Goal: Transaction & Acquisition: Book appointment/travel/reservation

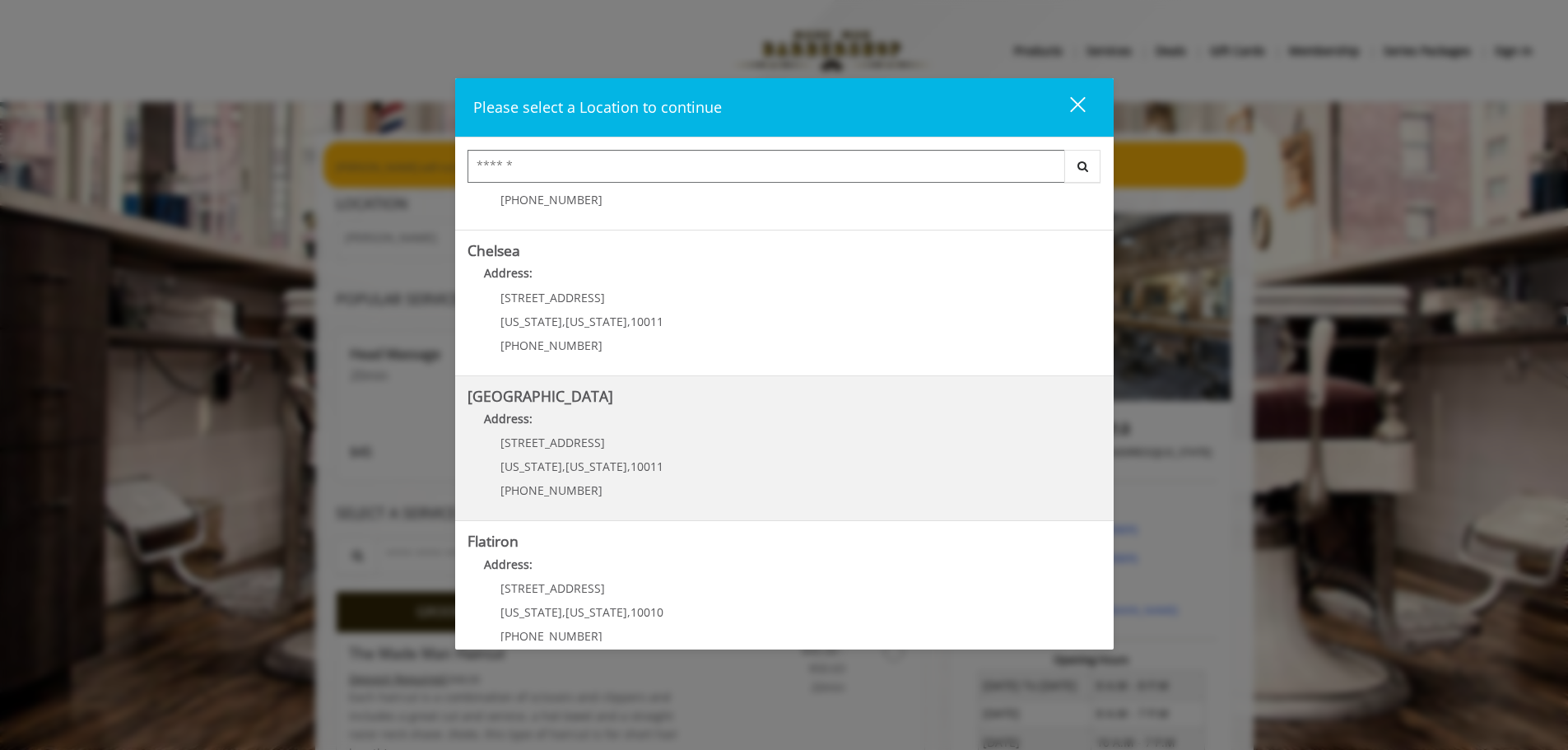
scroll to position [82, 0]
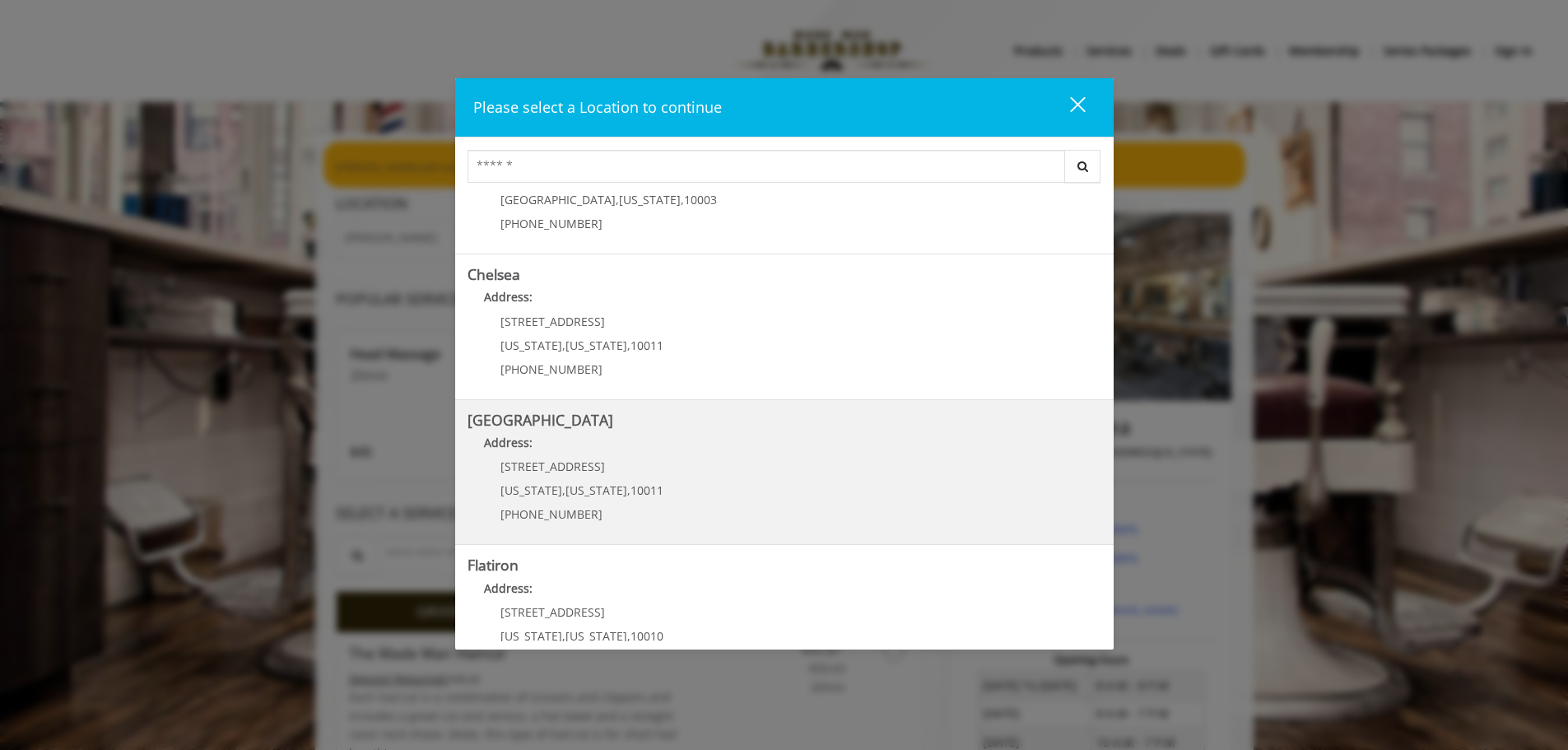
click at [615, 429] on Street "Chelsea 15th Street Address: 267 W 15th St New York , New York , 10011 (646) 85…" at bounding box center [785, 472] width 634 height 120
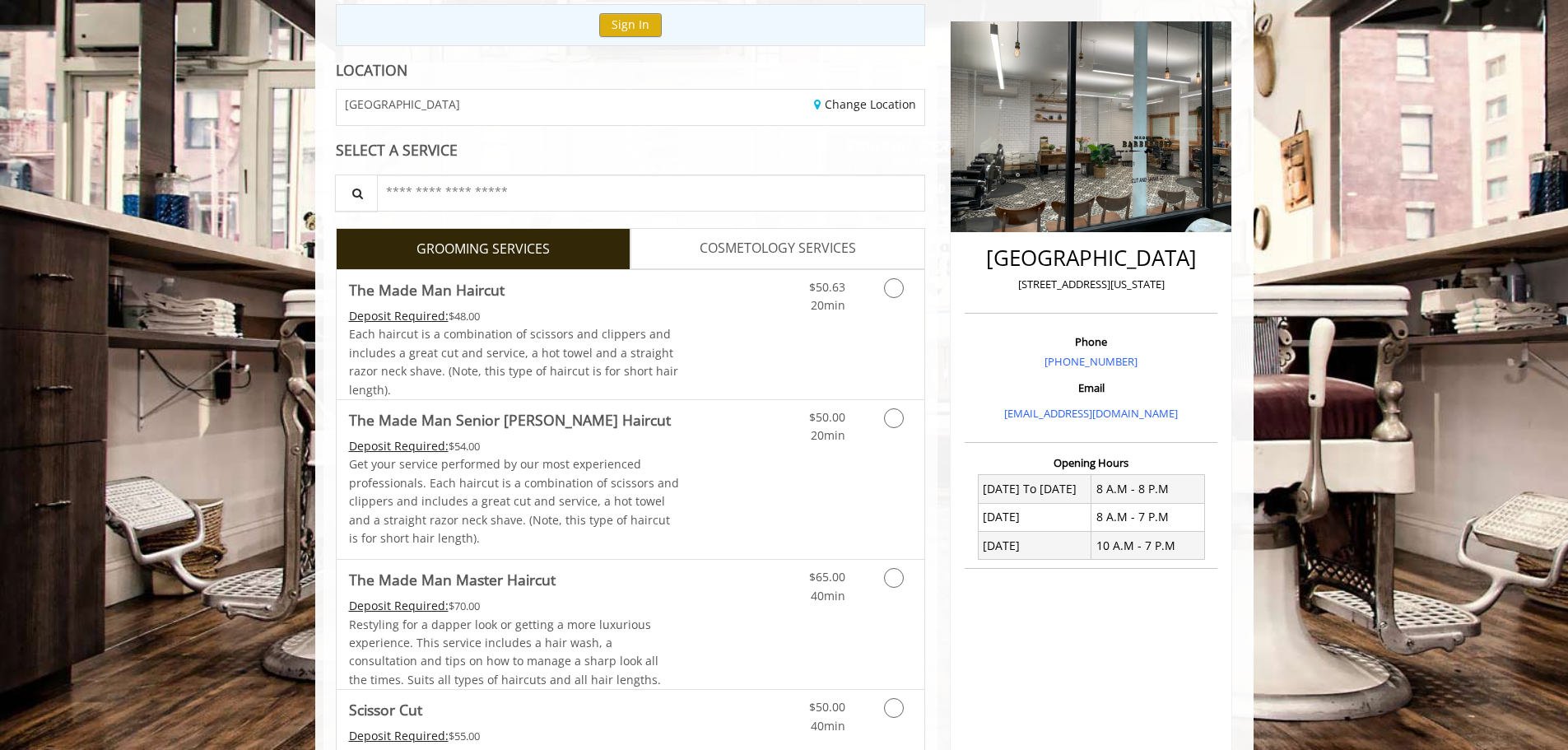
scroll to position [82, 0]
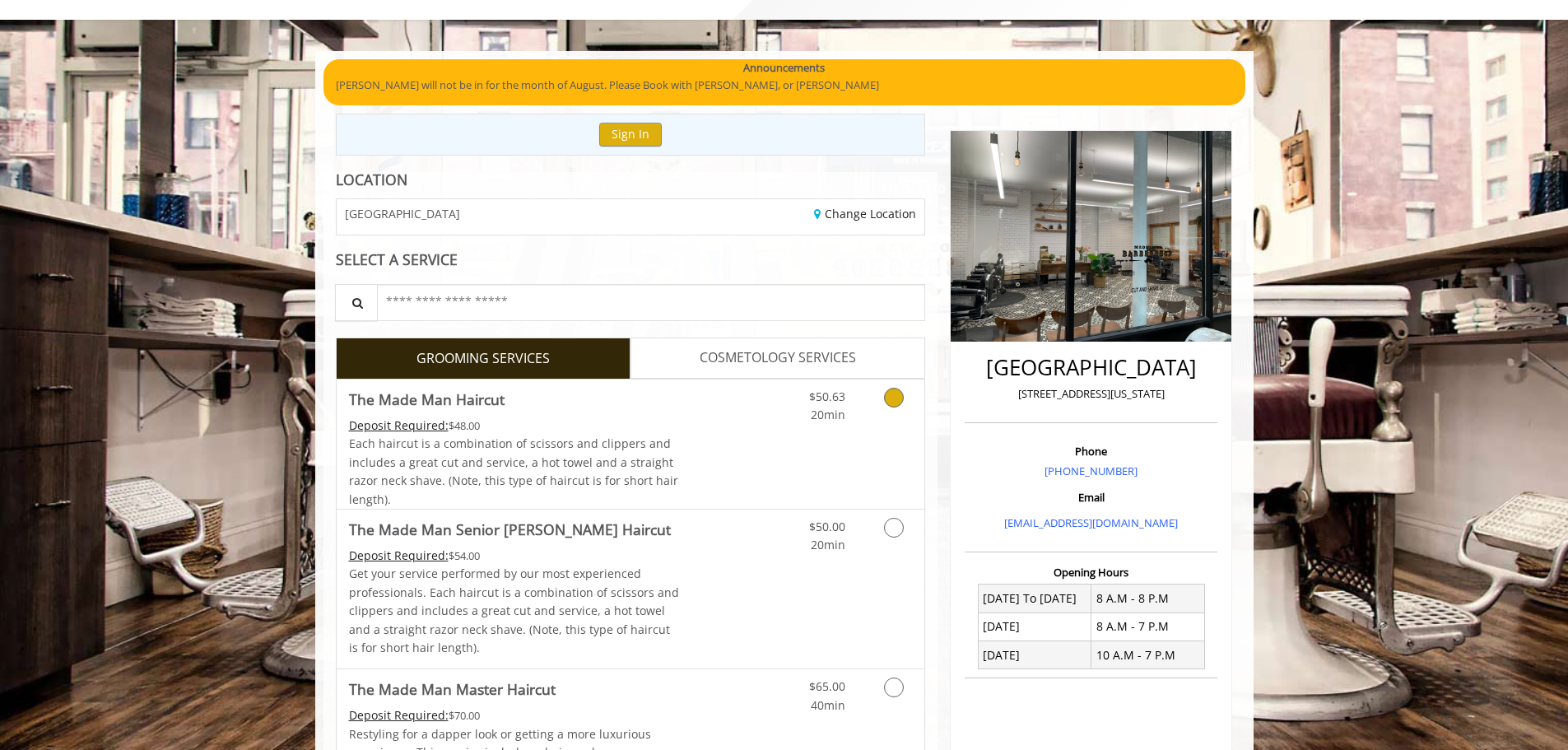
click at [818, 421] on span "20min" at bounding box center [828, 414] width 34 height 16
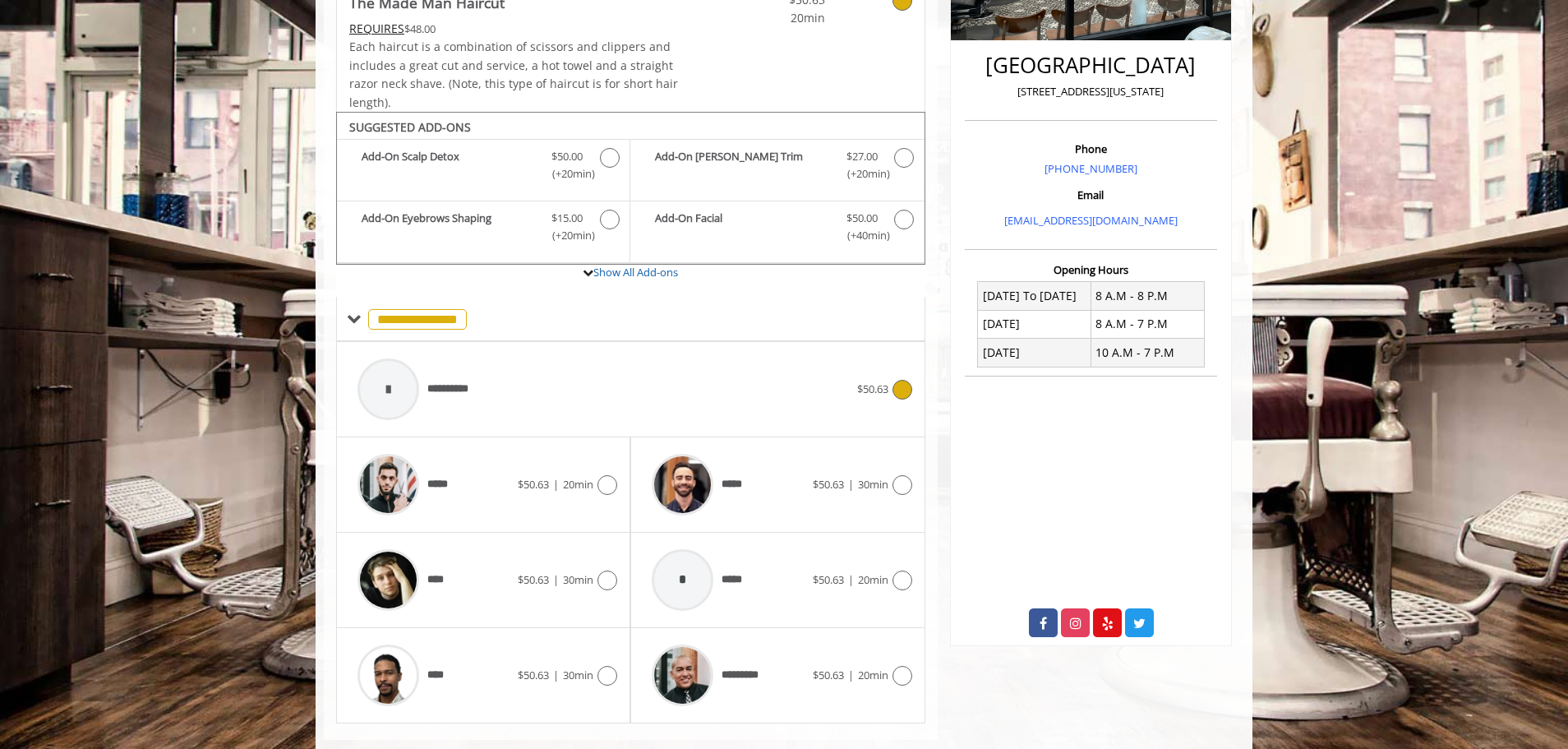
scroll to position [416, 0]
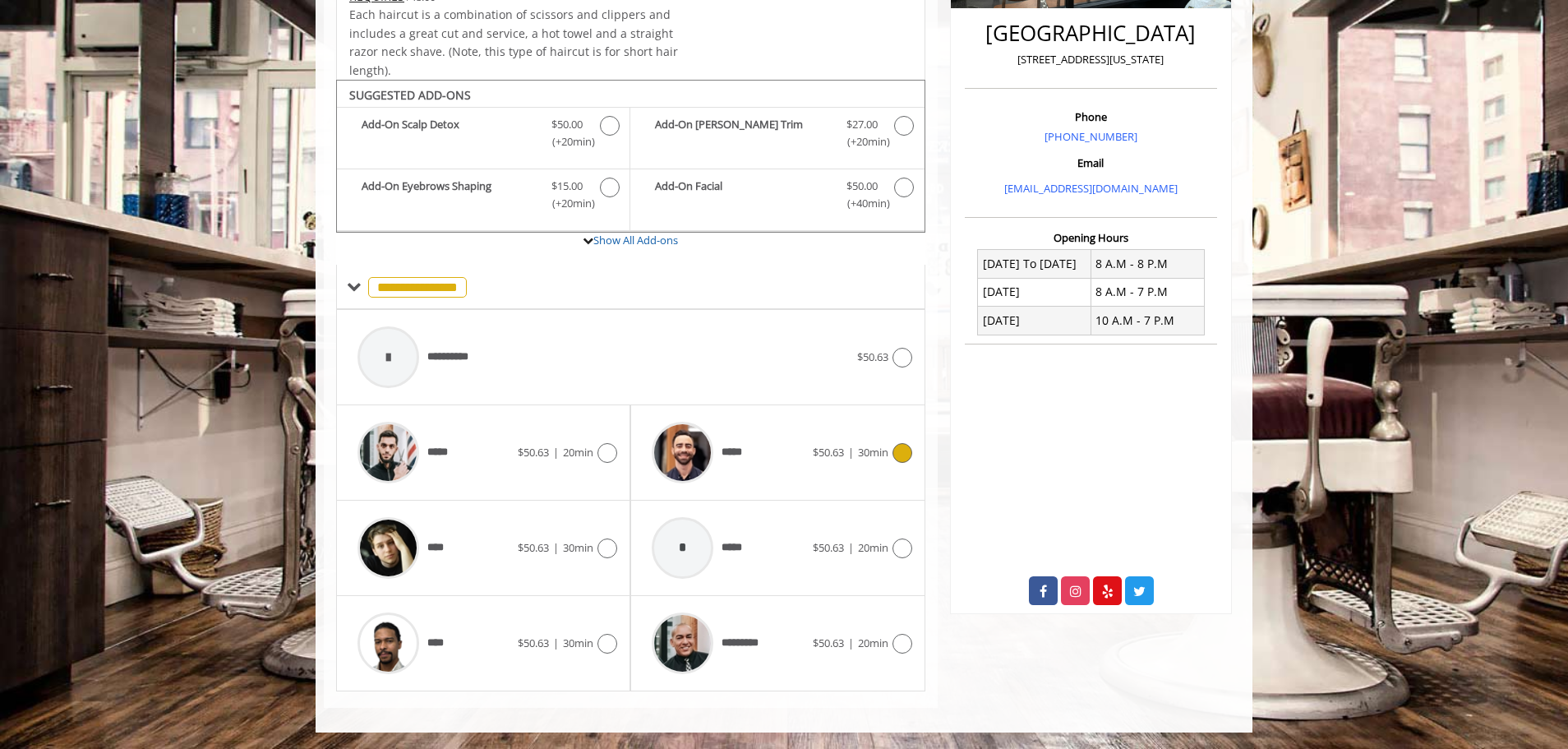
click at [840, 436] on div "***** $50.63 | 30min" at bounding box center [777, 452] width 268 height 78
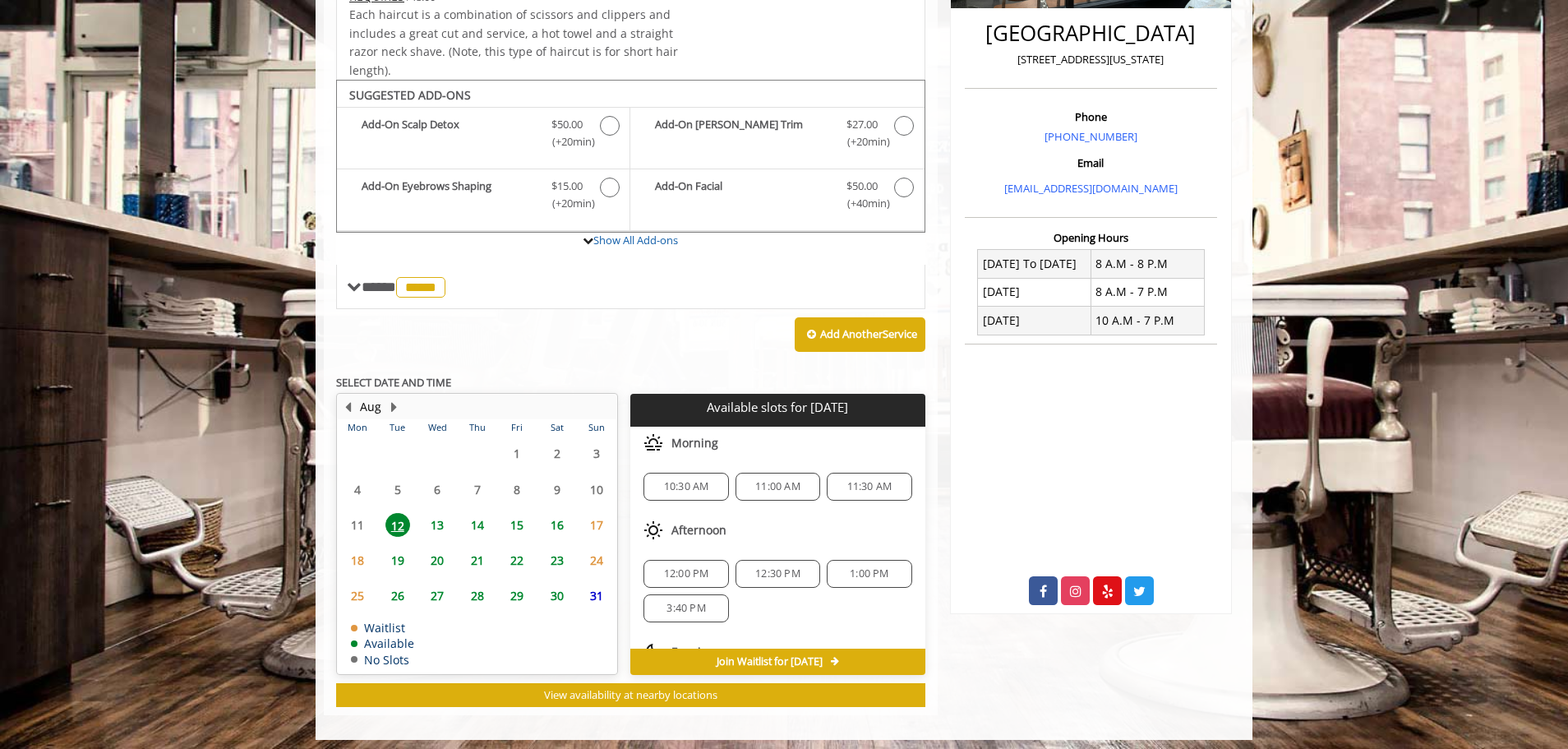
click at [525, 527] on span "15" at bounding box center [517, 524] width 24 height 24
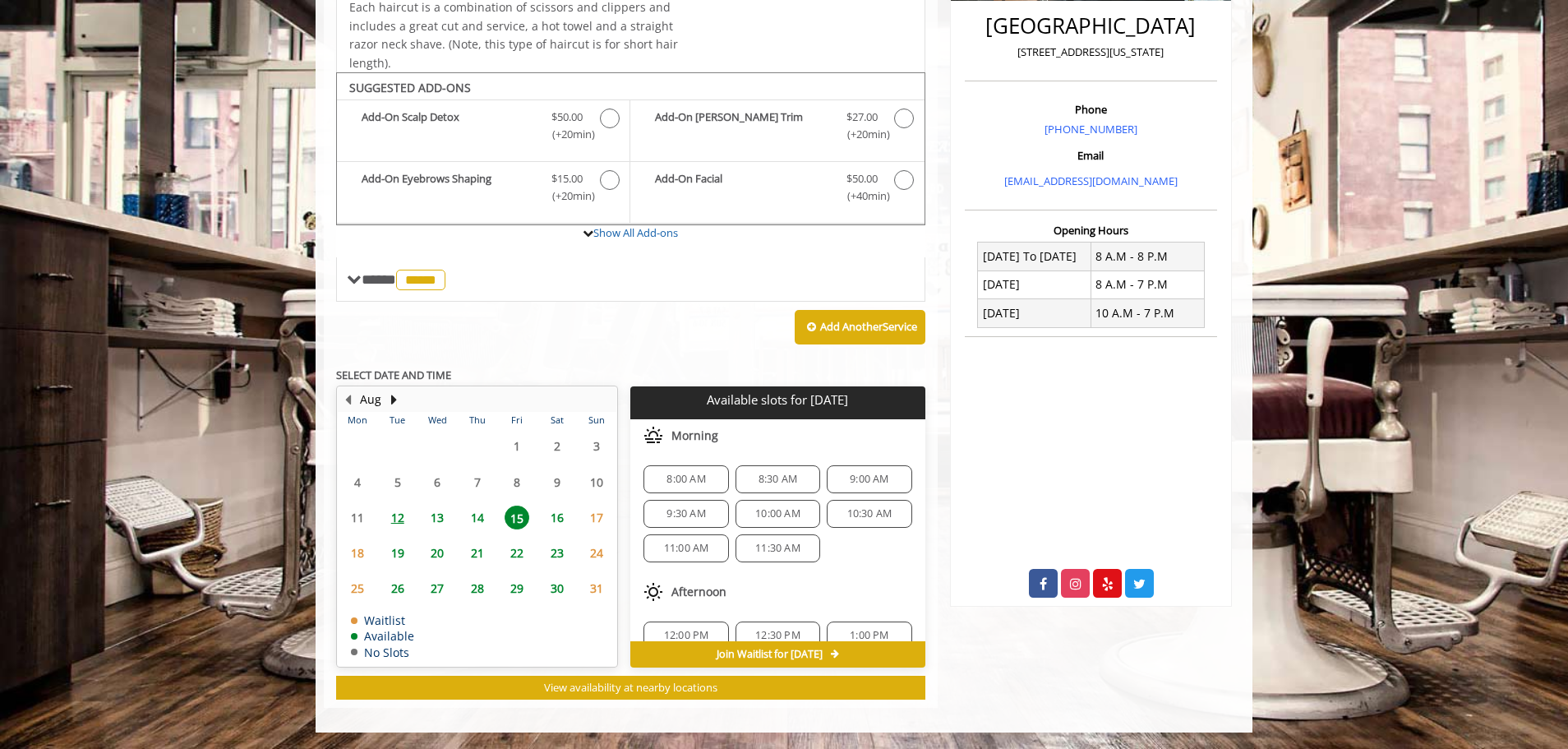
scroll to position [212, 0]
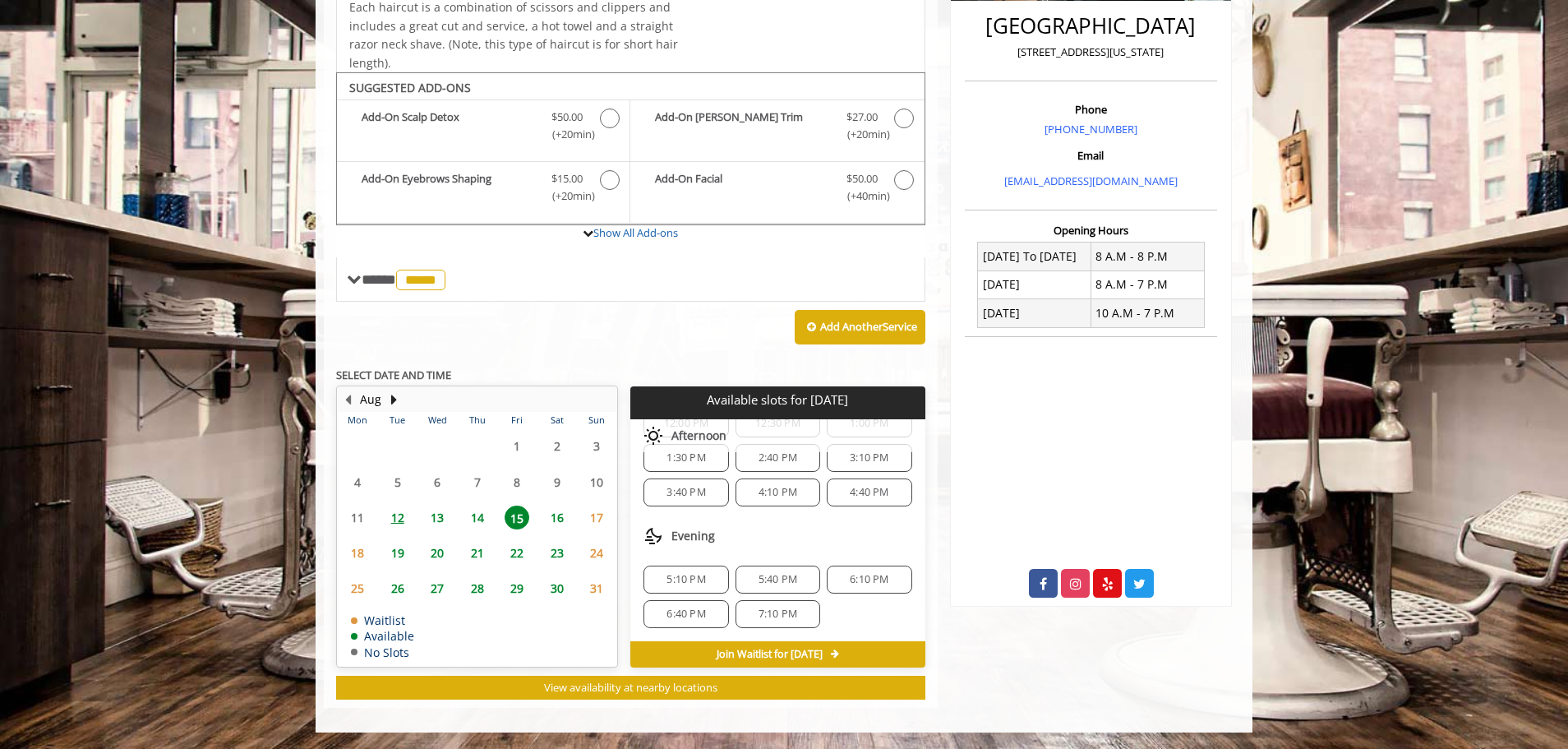
click at [592, 515] on span "17" at bounding box center [596, 517] width 24 height 24
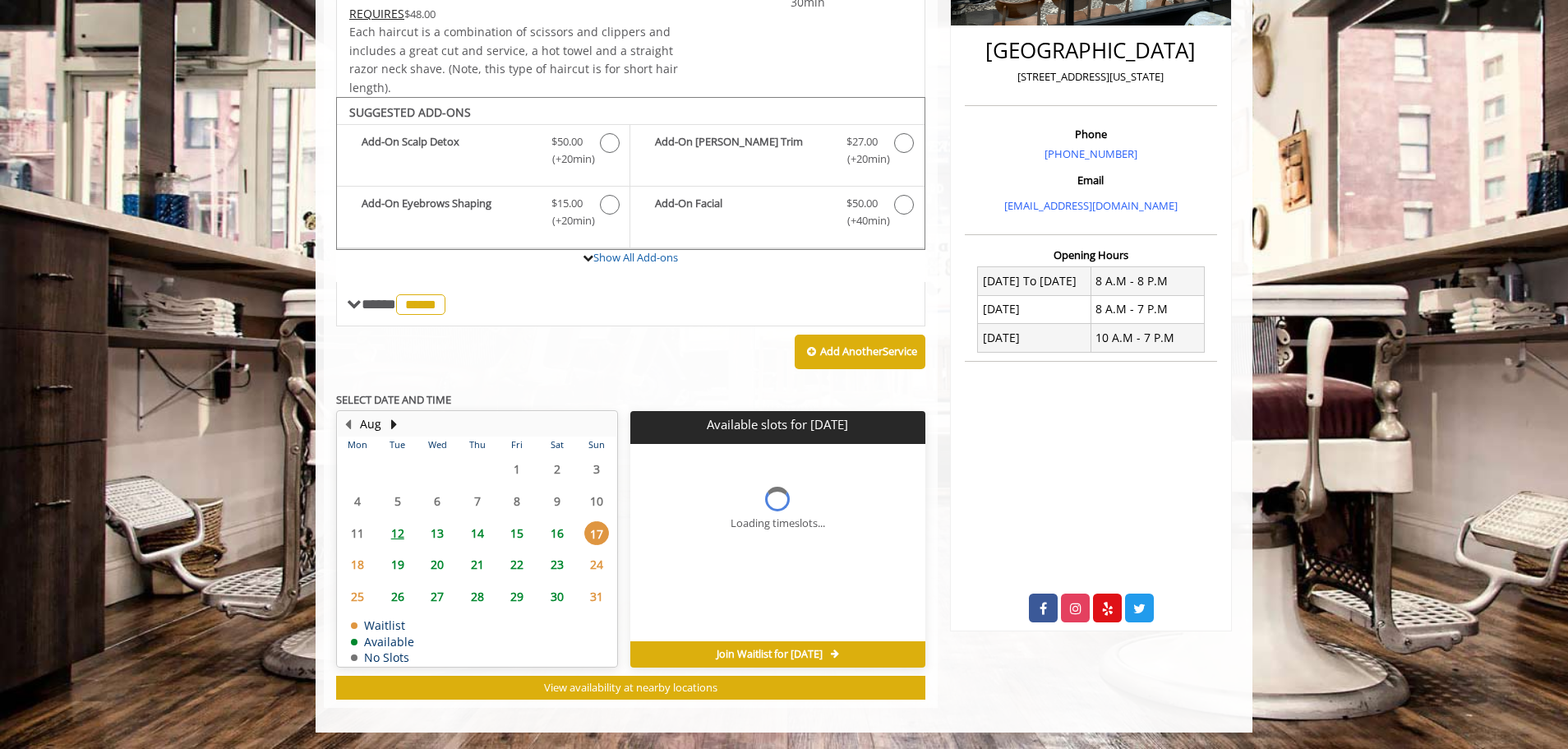
scroll to position [0, 0]
click at [557, 528] on span "16" at bounding box center [557, 533] width 24 height 24
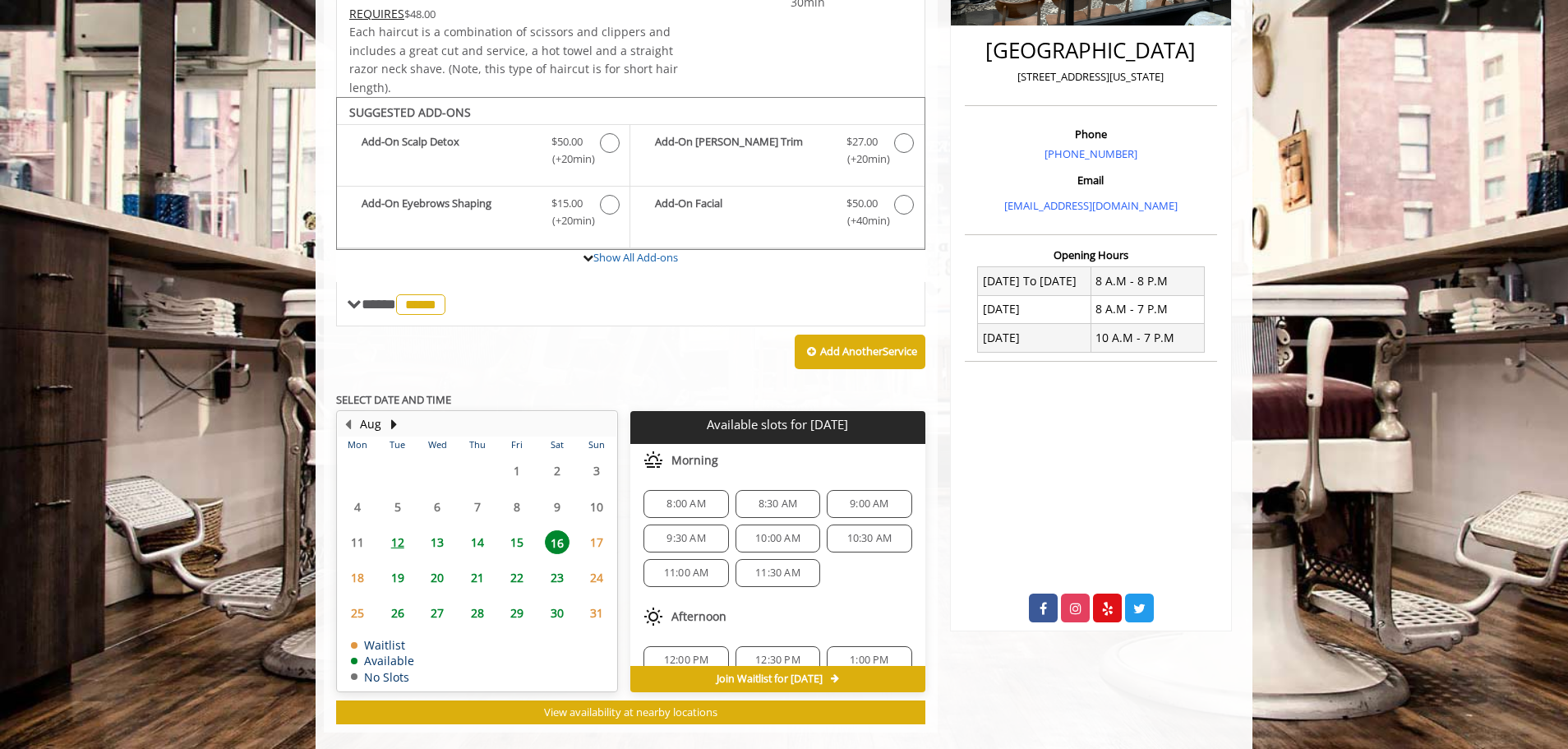
scroll to position [424, 0]
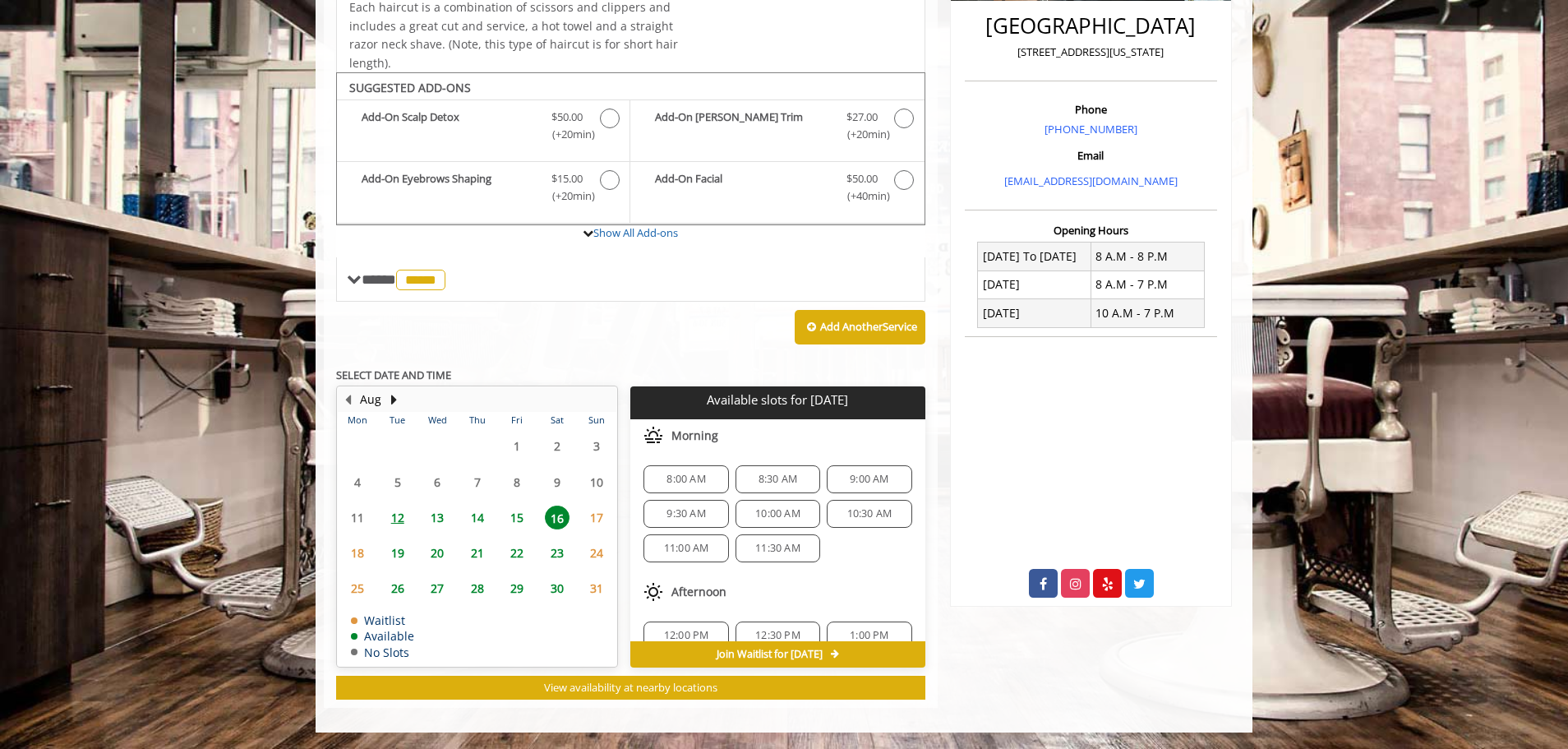
click at [524, 521] on span "15" at bounding box center [517, 517] width 24 height 24
click at [437, 519] on span "13" at bounding box center [437, 517] width 24 height 24
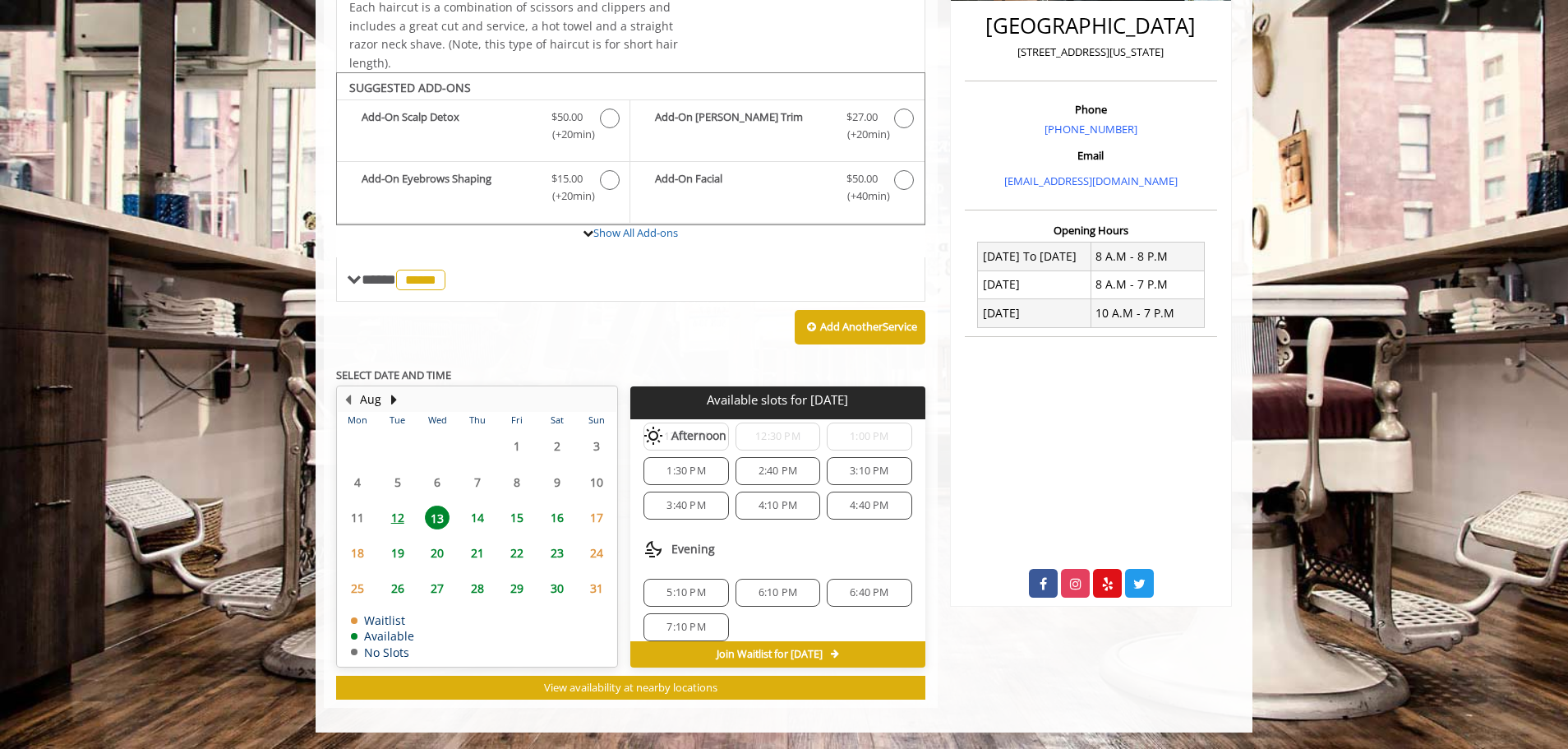
scroll to position [178, 0]
click at [389, 523] on span "12" at bounding box center [398, 517] width 24 height 24
click at [425, 522] on span "13" at bounding box center [437, 517] width 24 height 24
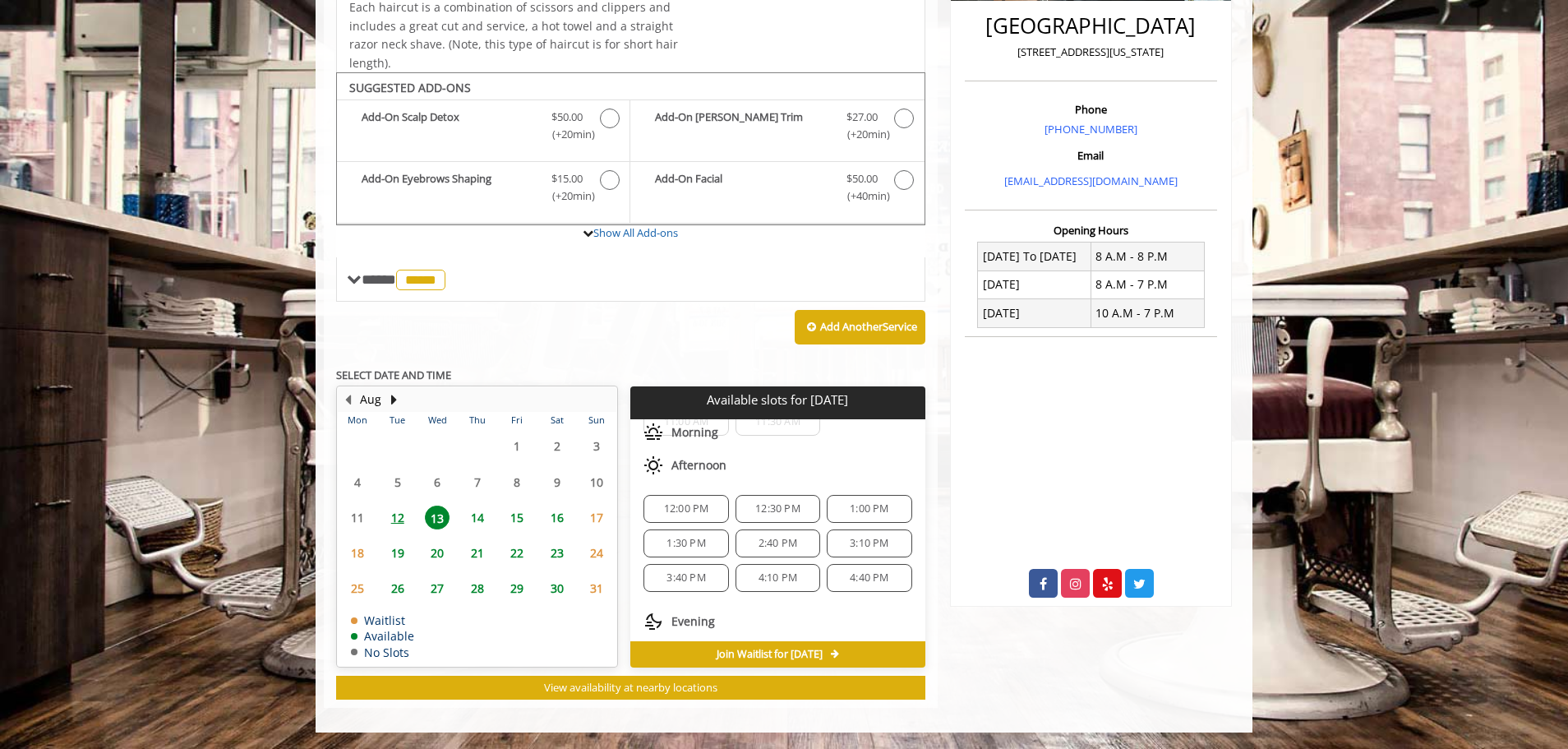
scroll to position [178, 0]
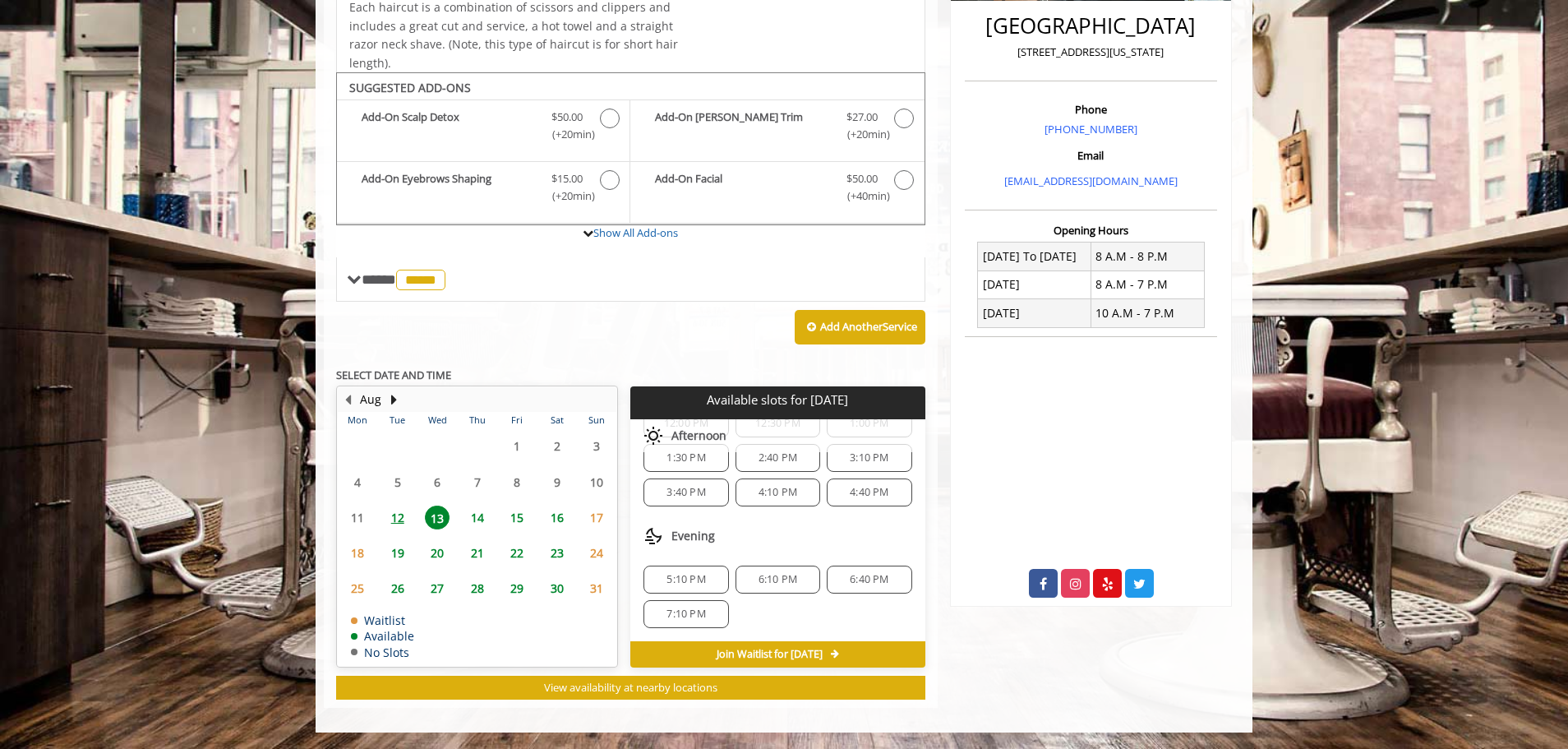
click at [471, 511] on span "14" at bounding box center [477, 517] width 24 height 24
click at [437, 520] on span "13" at bounding box center [437, 517] width 24 height 24
click at [784, 581] on span "6:10 PM" at bounding box center [777, 579] width 38 height 13
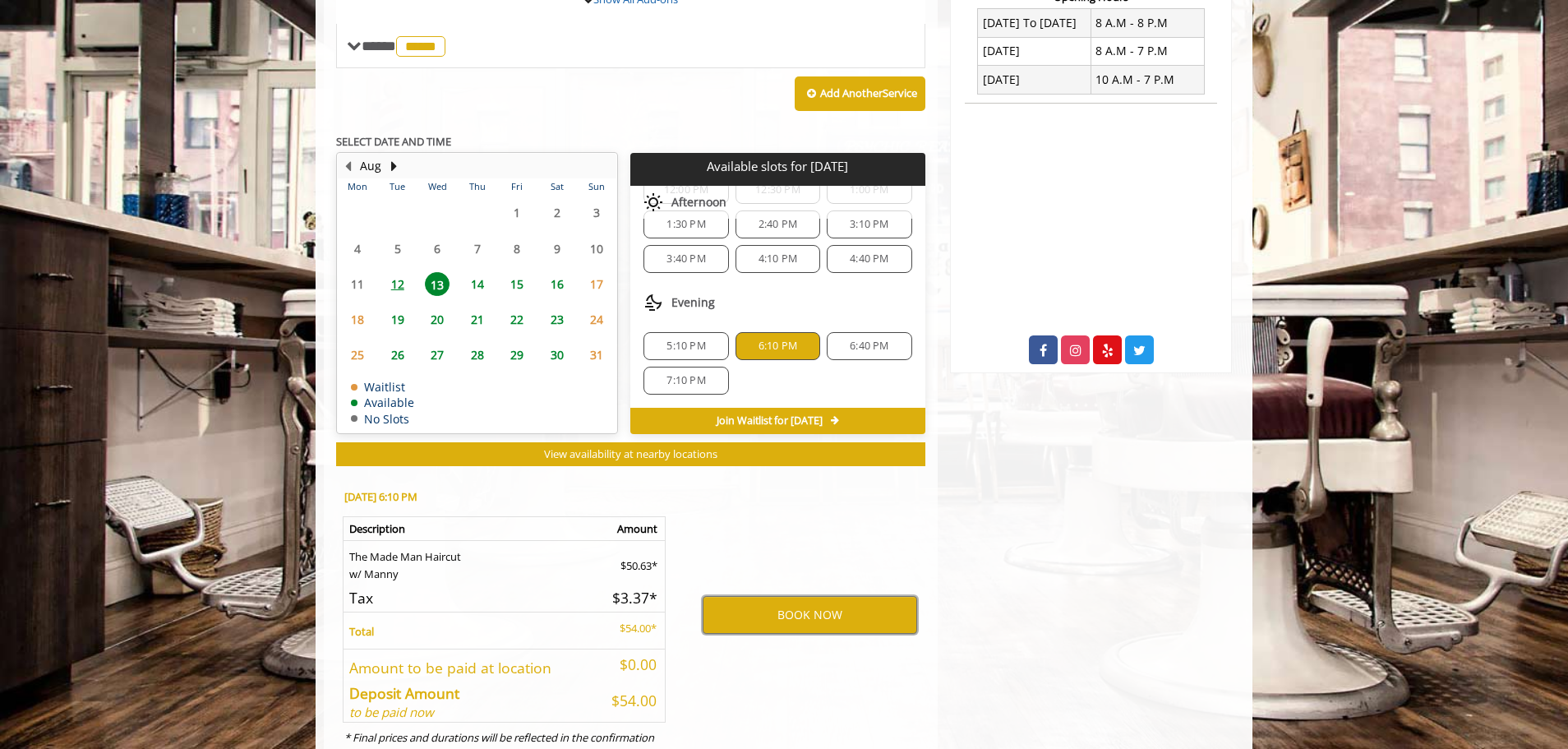
scroll to position [720, 0]
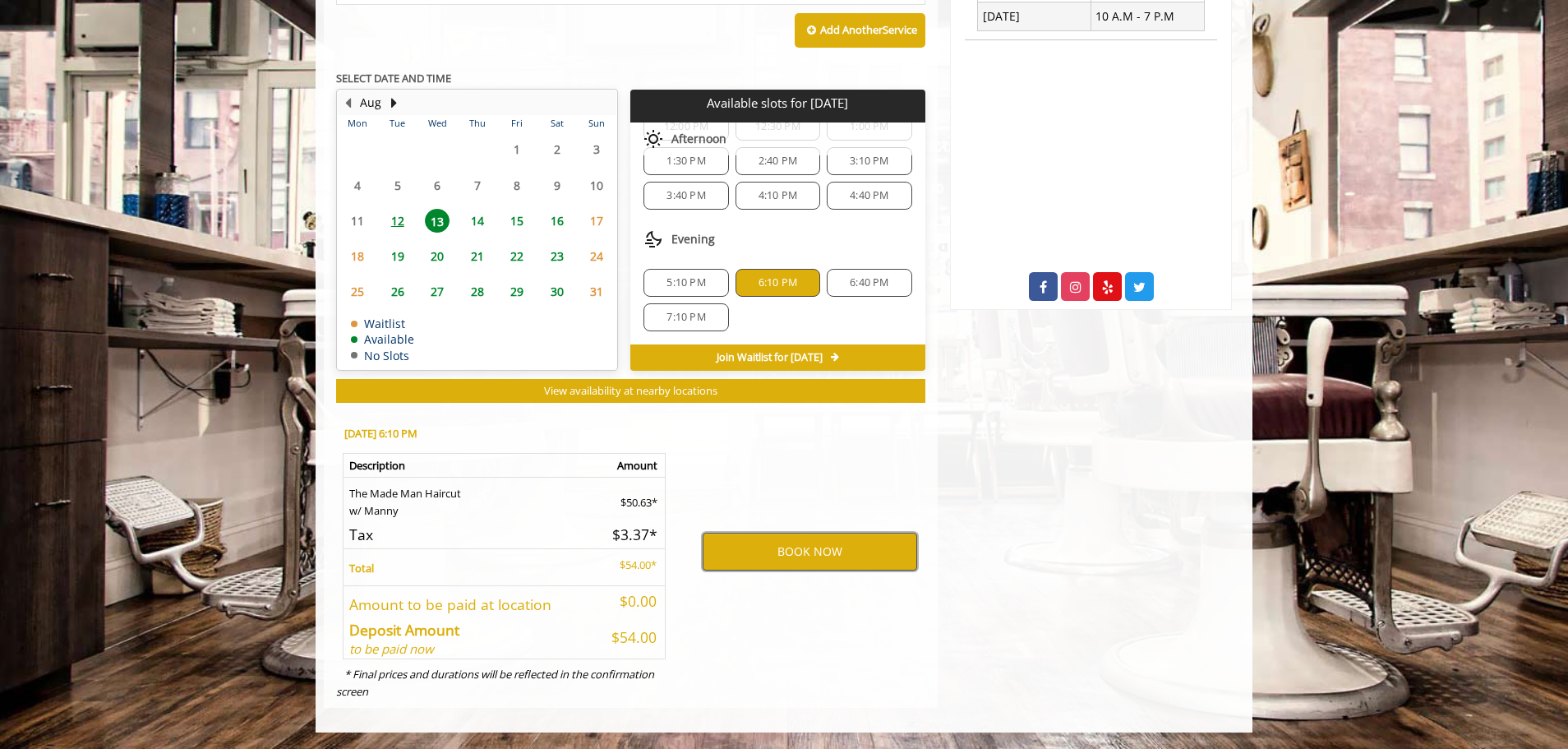
click at [806, 556] on button "BOOK NOW" at bounding box center [810, 551] width 214 height 38
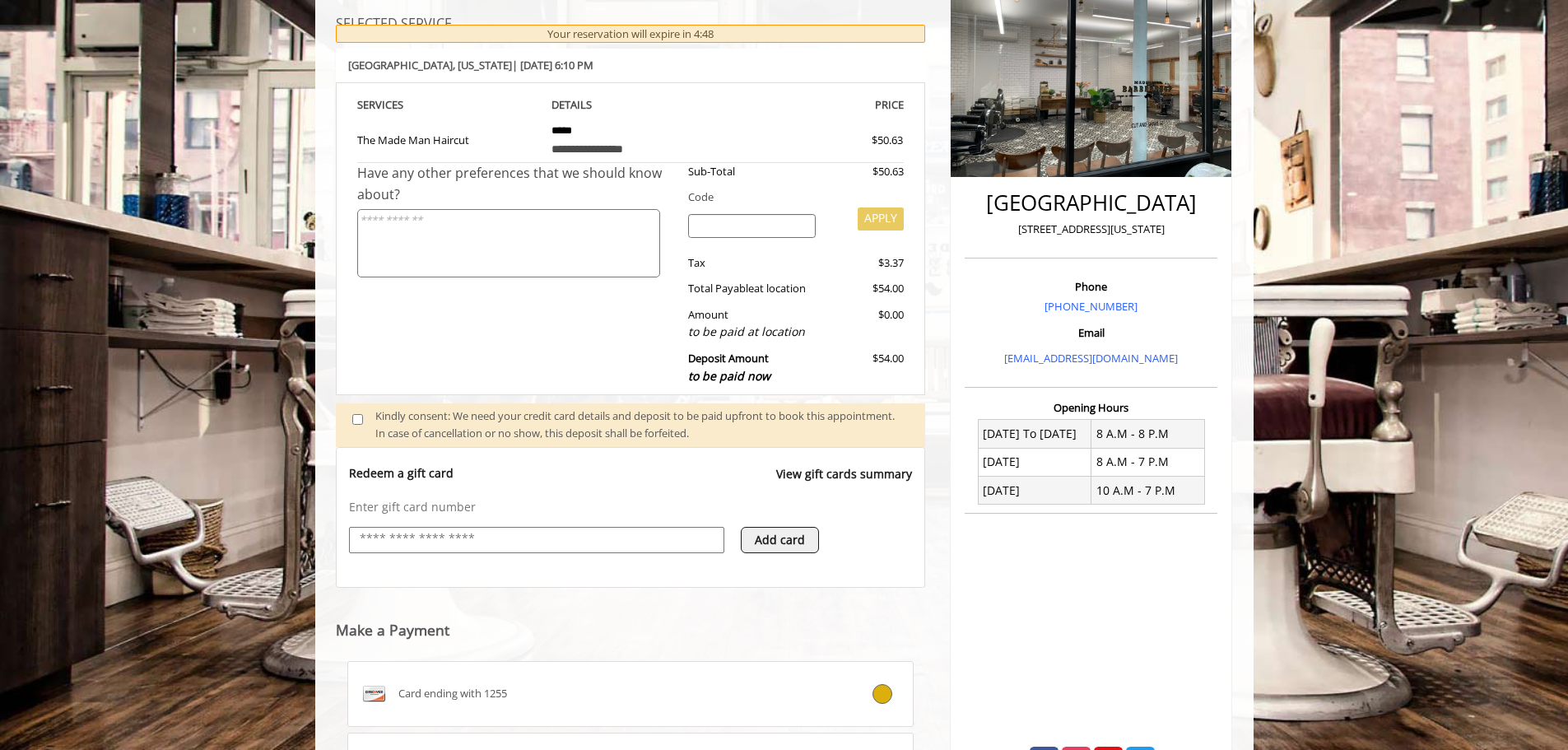
scroll to position [396, 0]
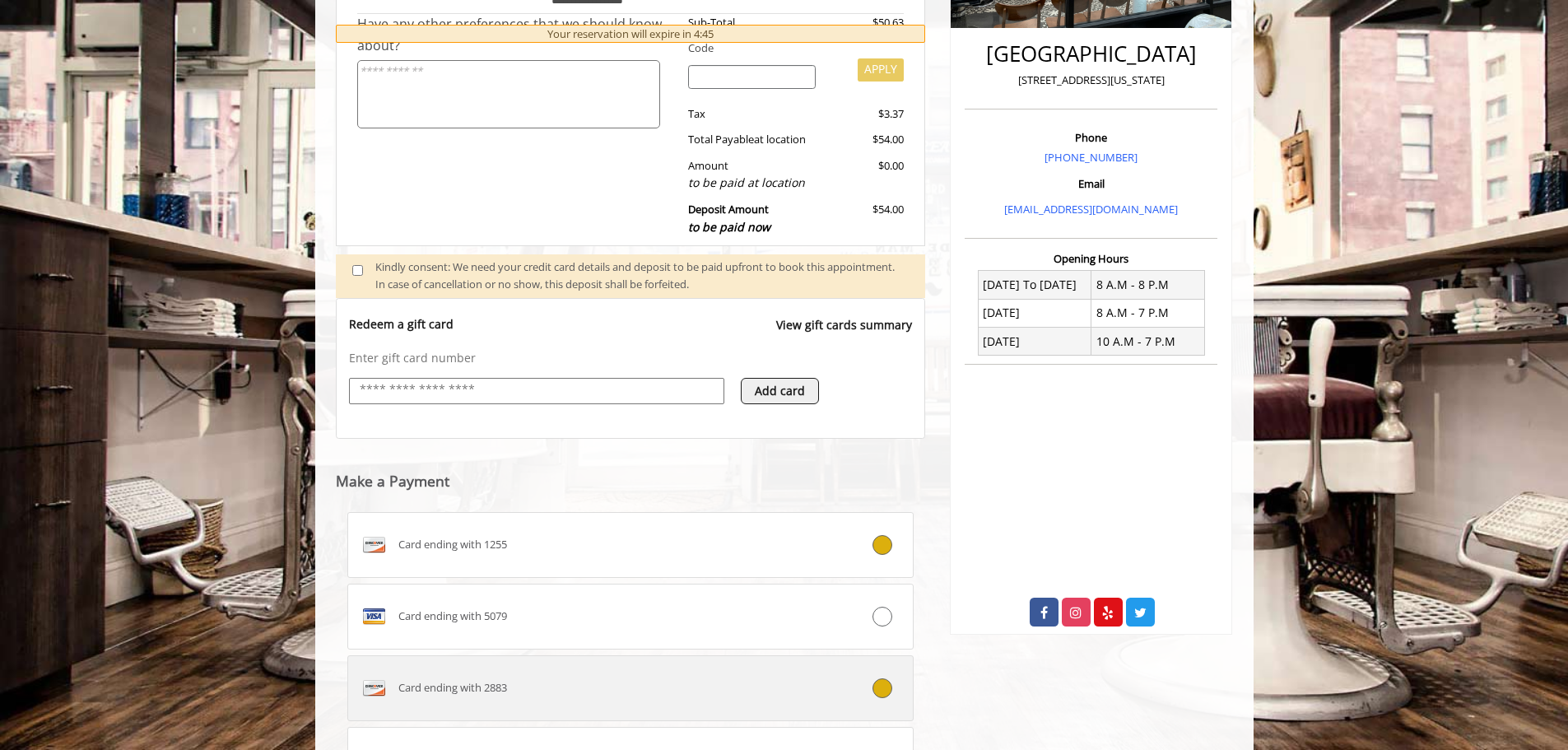
click at [673, 694] on div "Card ending with 2883" at bounding box center [584, 689] width 471 height 26
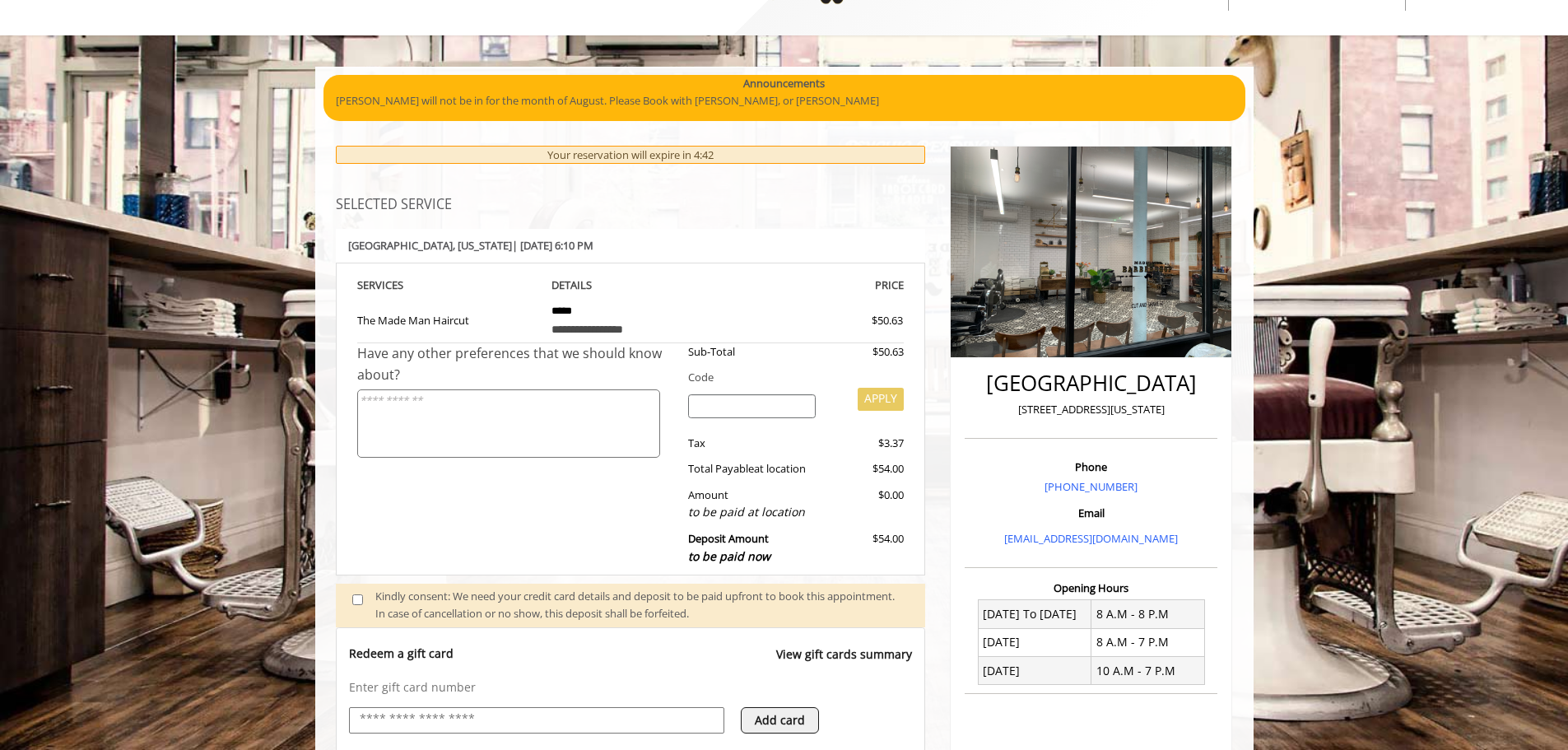
scroll to position [0, 0]
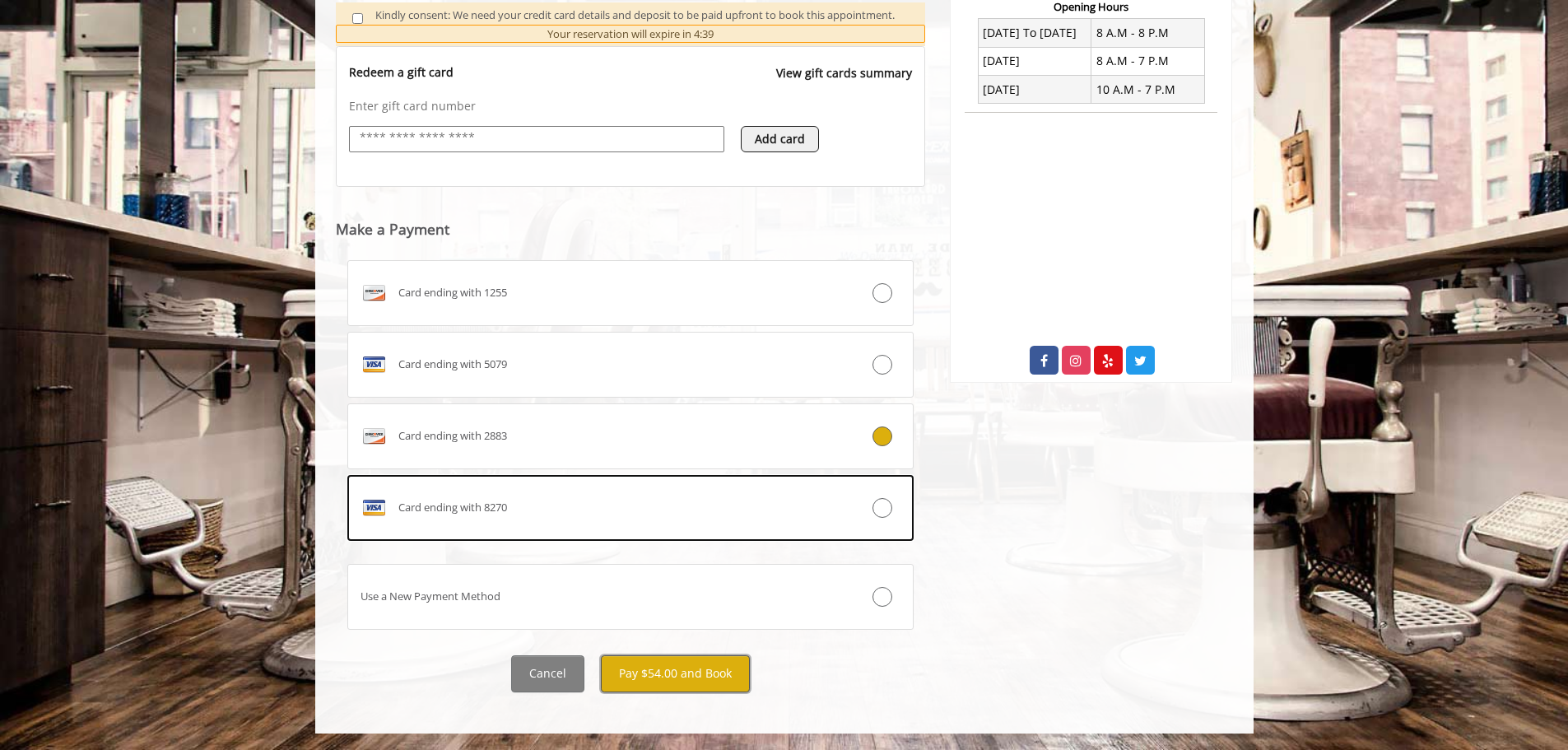
click at [704, 677] on button "Pay $54.00 and Book" at bounding box center [675, 674] width 149 height 37
